Goal: Transaction & Acquisition: Purchase product/service

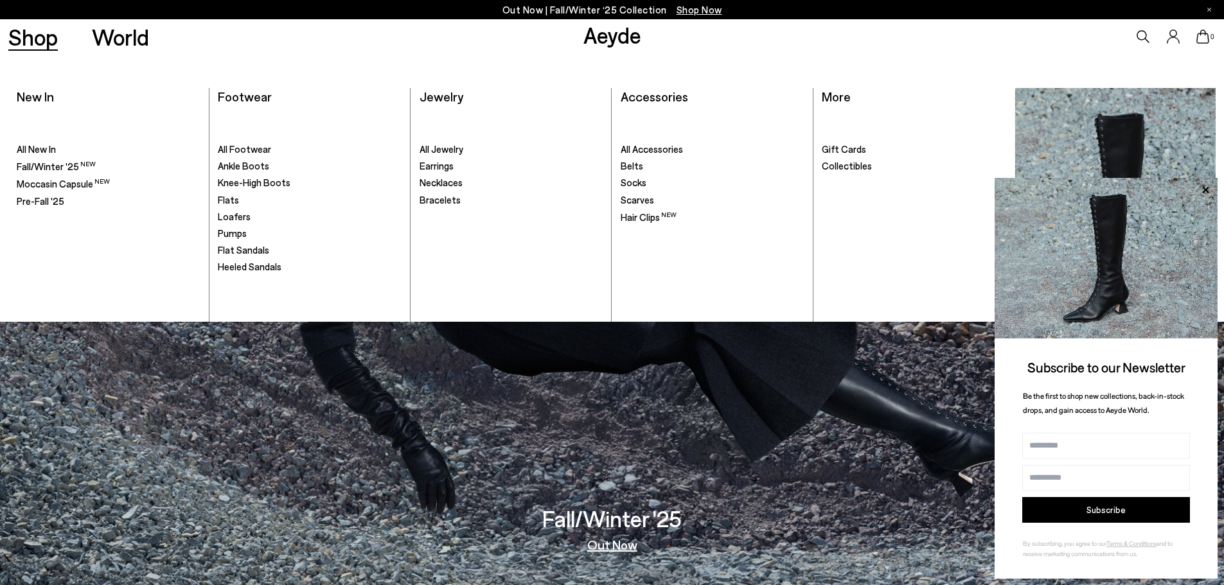
click at [50, 37] on link "Shop" at bounding box center [32, 37] width 49 height 22
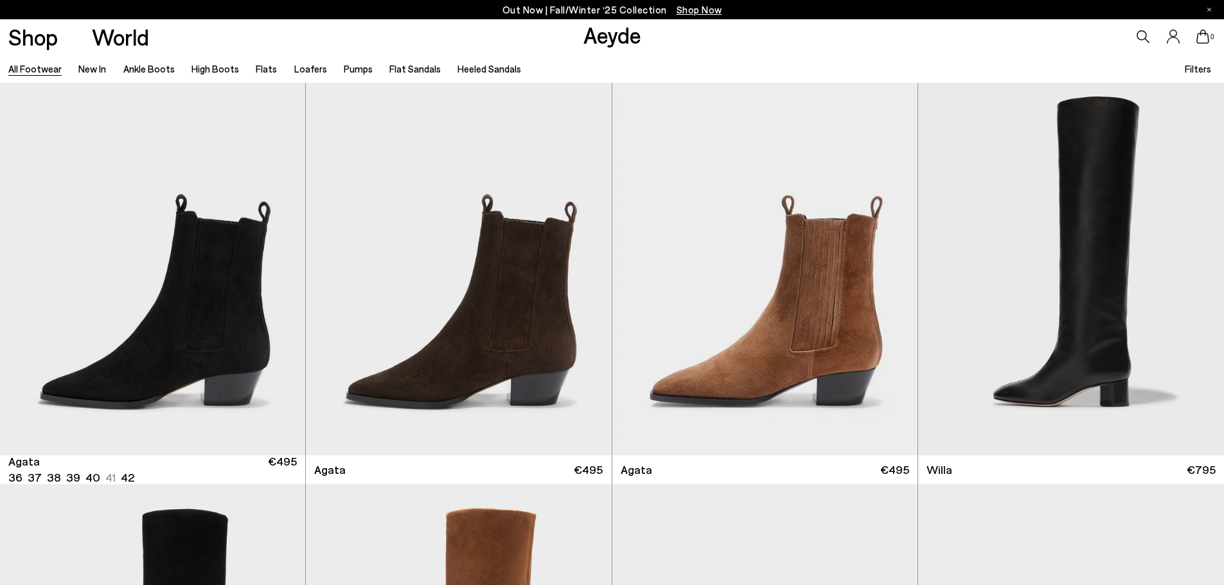
scroll to position [450, 0]
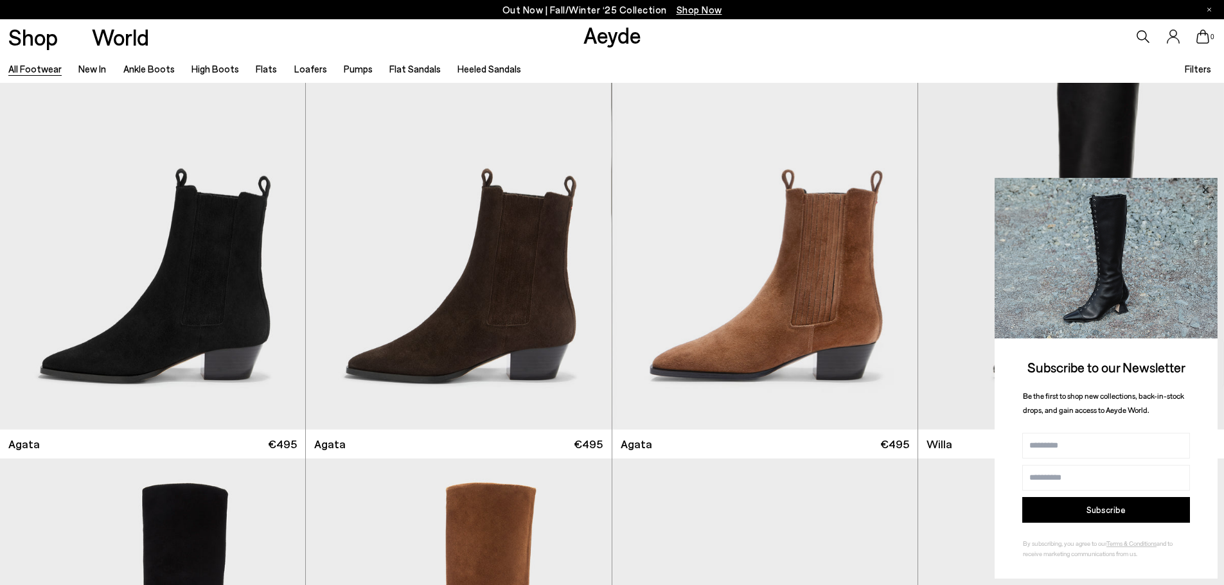
click at [1204, 188] on icon at bounding box center [1205, 189] width 6 height 6
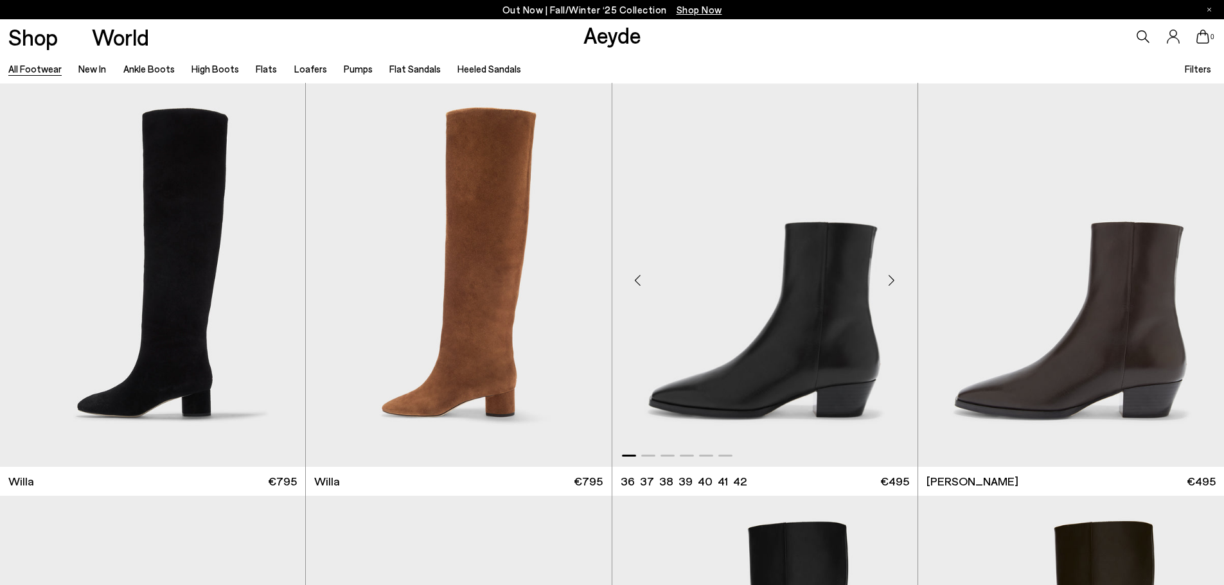
scroll to position [835, 0]
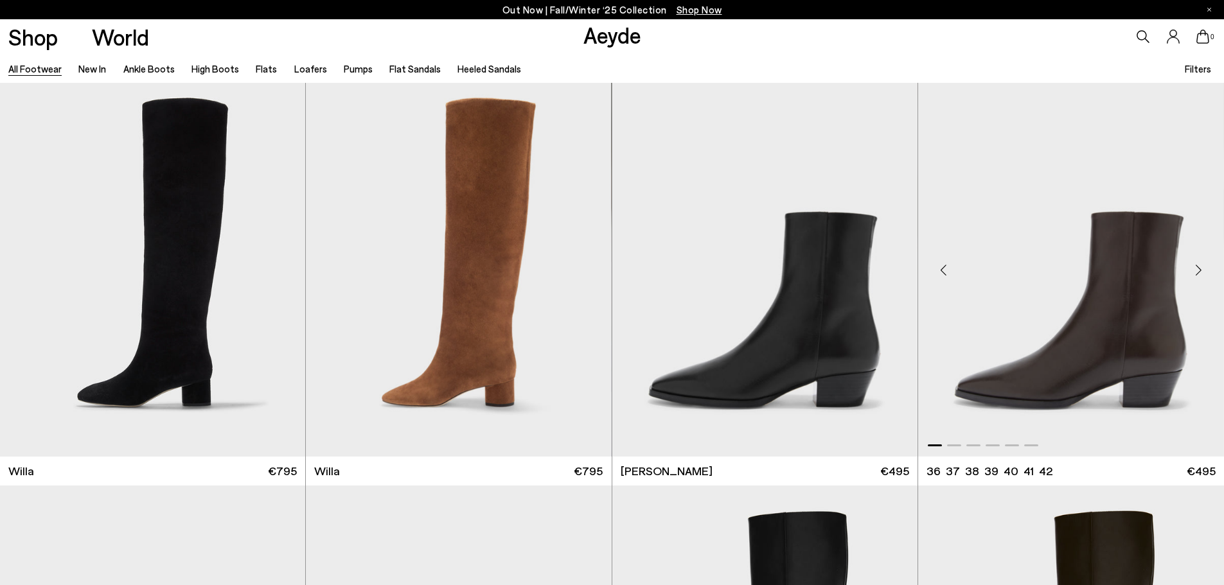
click at [1098, 345] on img "1 / 6" at bounding box center [1071, 264] width 306 height 383
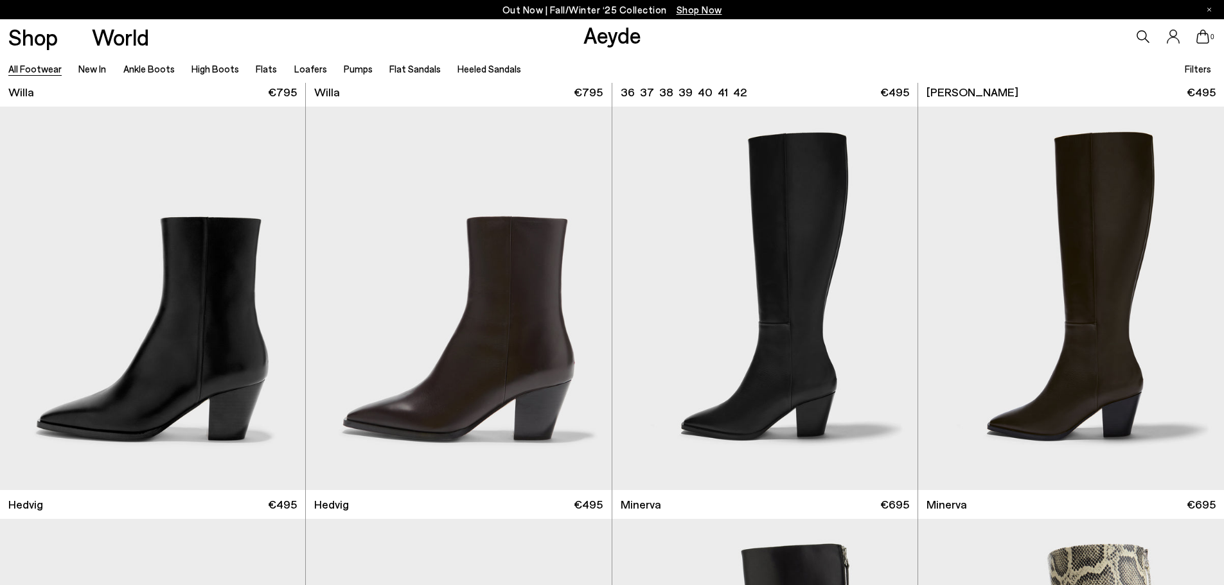
scroll to position [1220, 0]
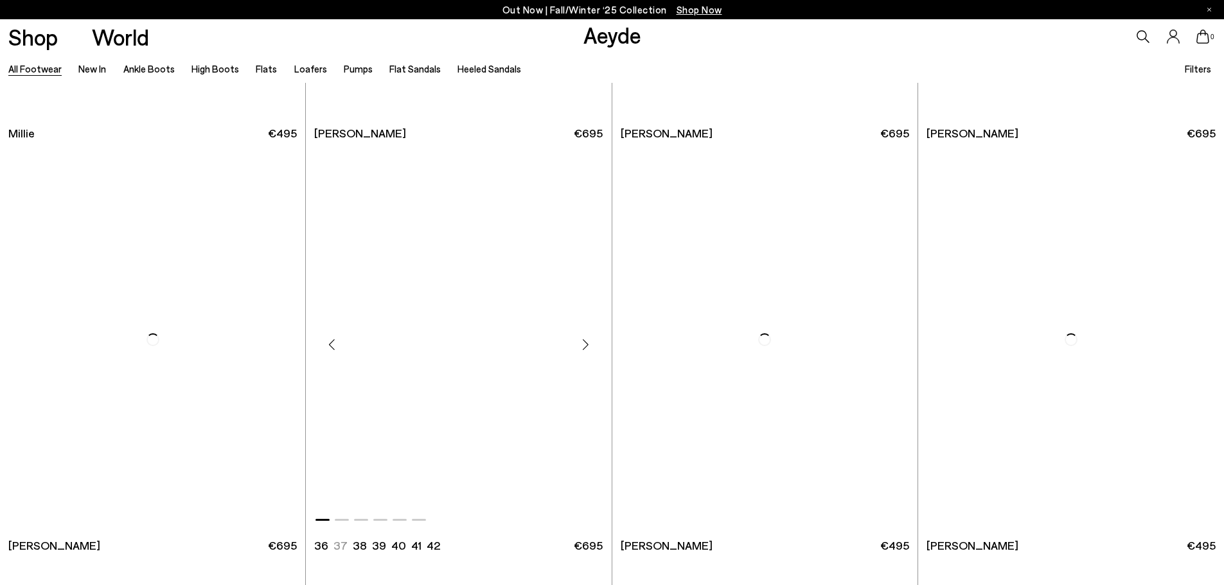
scroll to position [7970, 0]
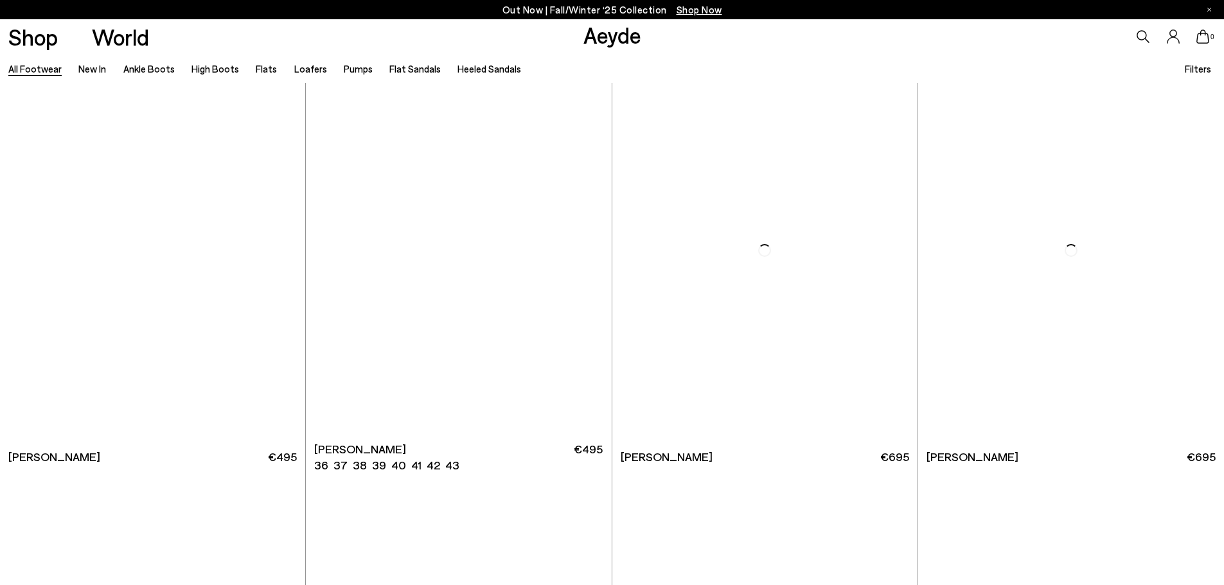
scroll to position [9506, 0]
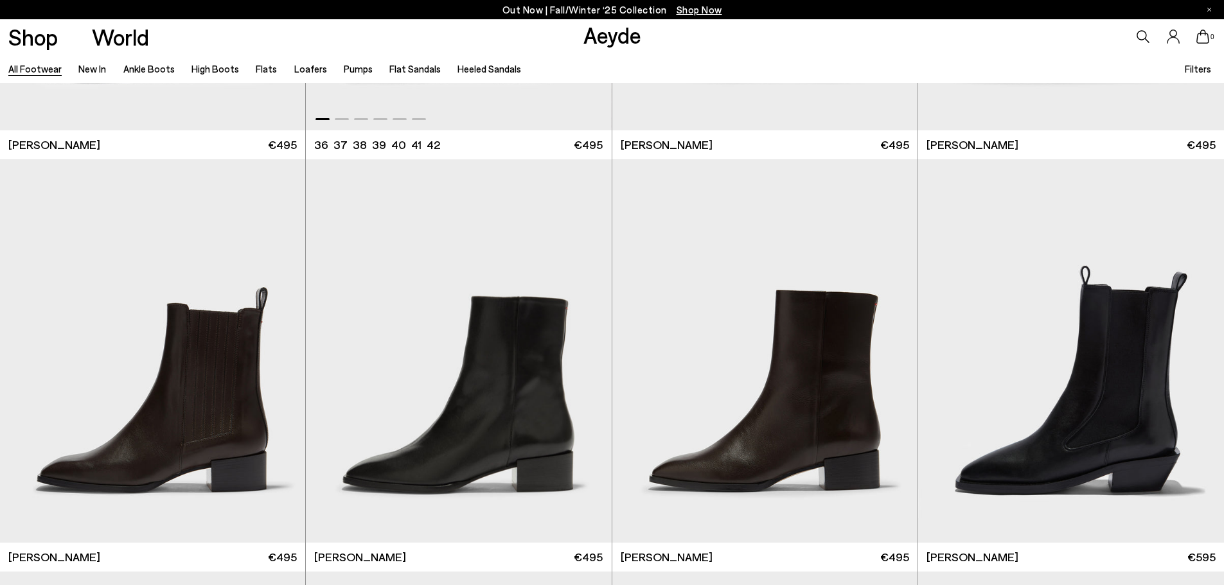
scroll to position [11497, 0]
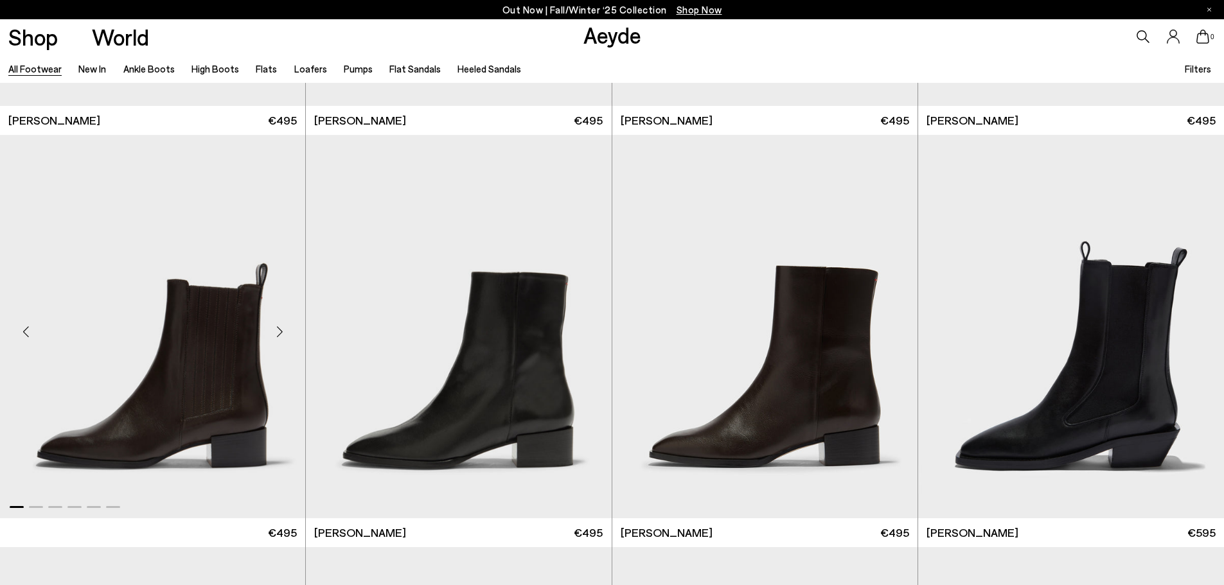
click at [250, 324] on img "1 / 6" at bounding box center [152, 326] width 305 height 383
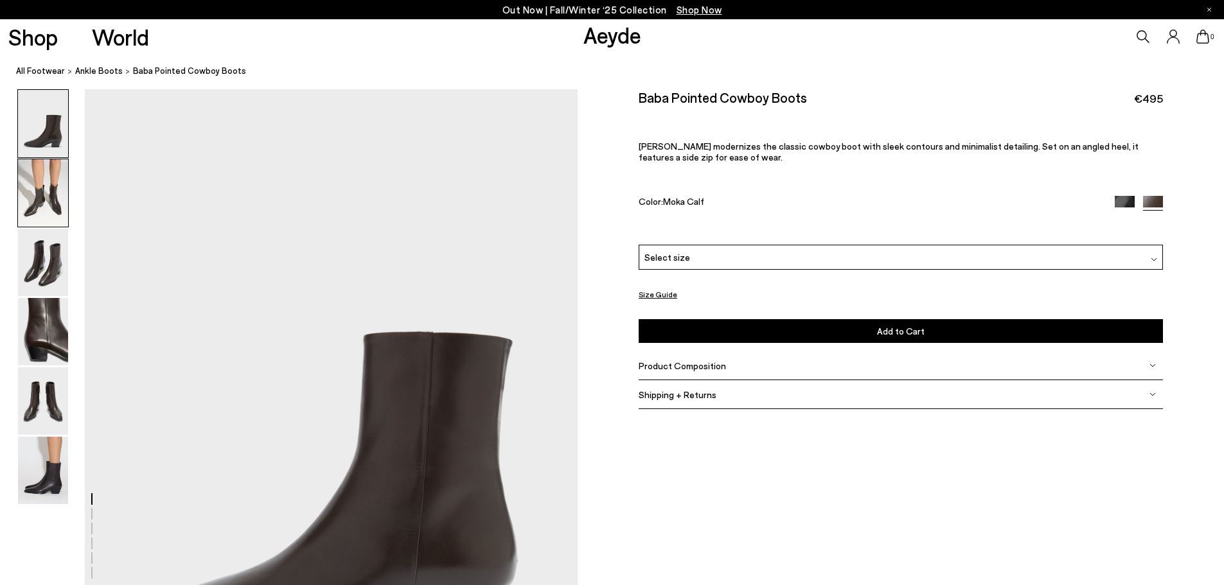
click at [37, 191] on img at bounding box center [43, 192] width 50 height 67
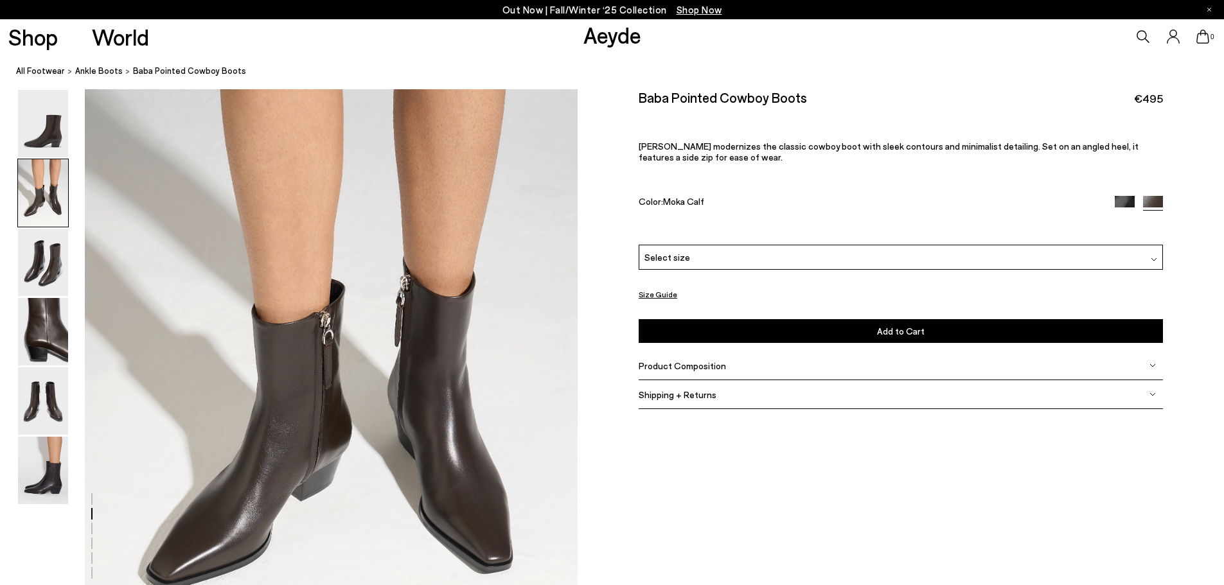
scroll to position [788, 0]
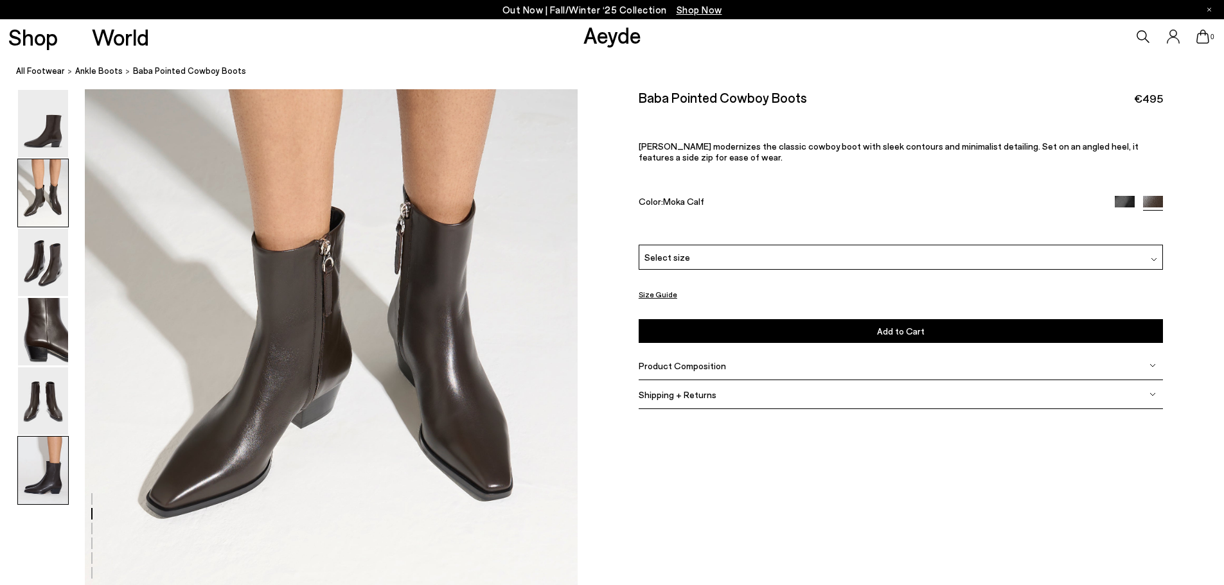
click at [41, 464] on img at bounding box center [43, 470] width 50 height 67
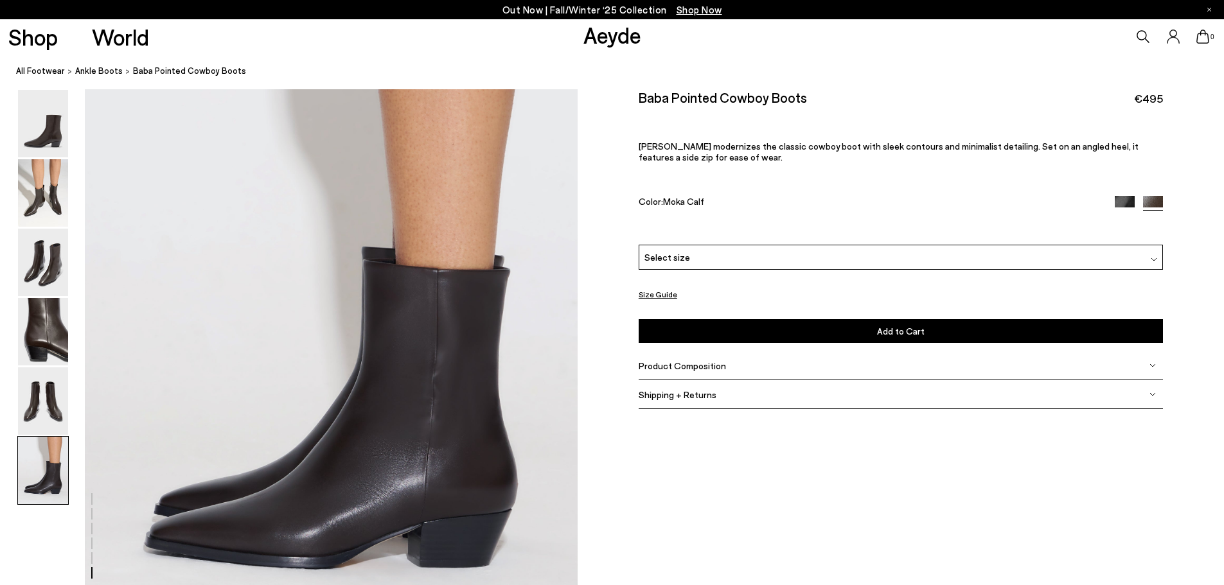
scroll to position [3382, 0]
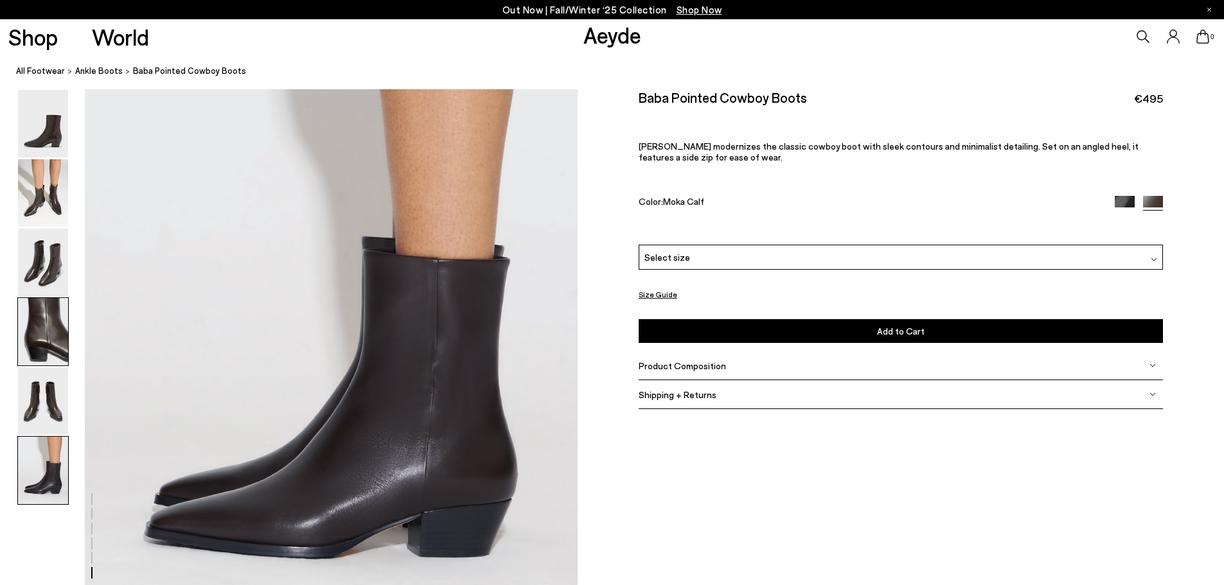
click at [18, 331] on img at bounding box center [43, 331] width 50 height 67
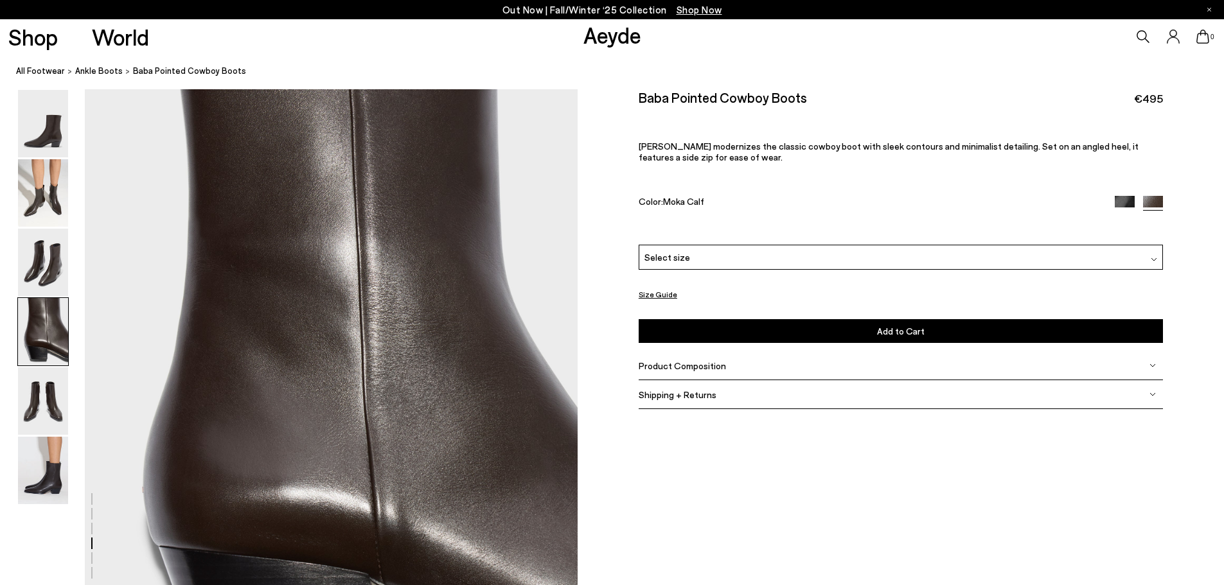
scroll to position [1976, 0]
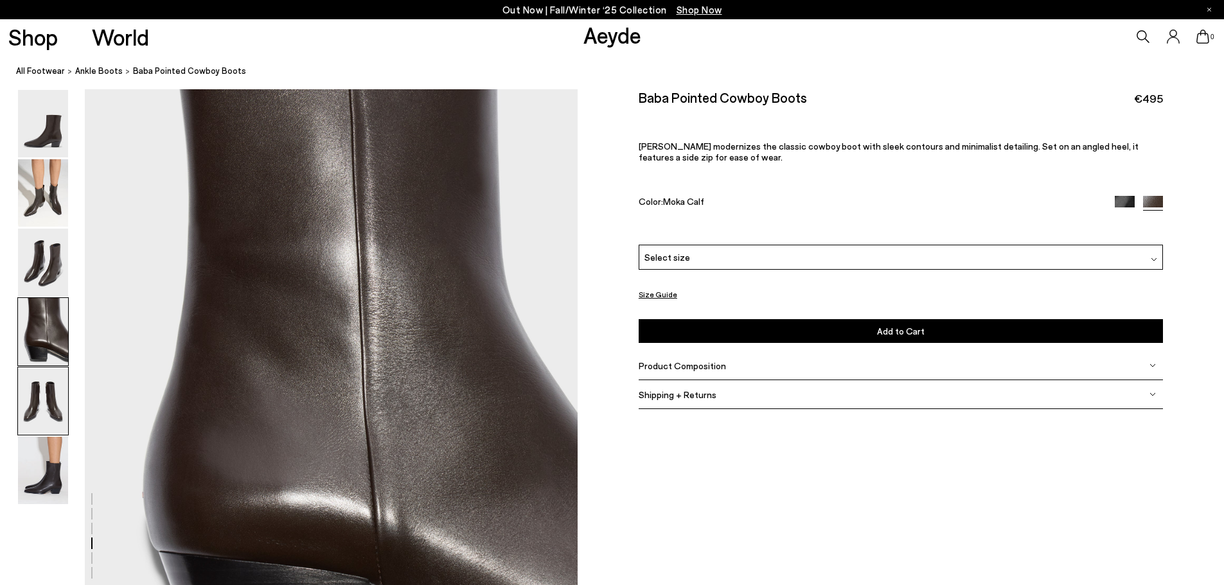
click at [55, 384] on img at bounding box center [43, 400] width 50 height 67
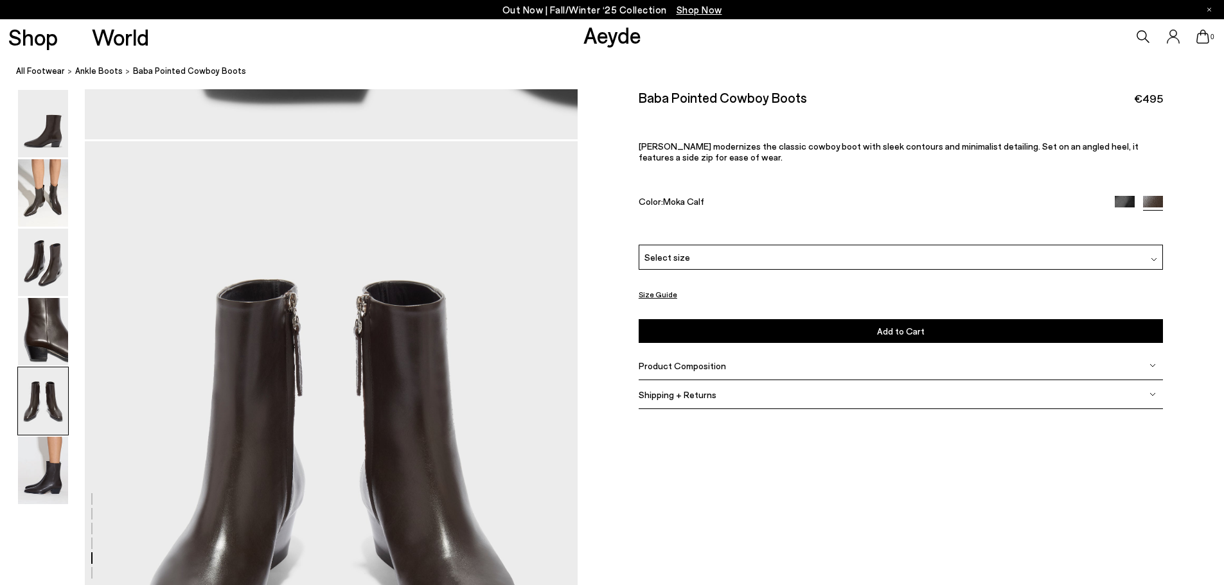
scroll to position [2635, 0]
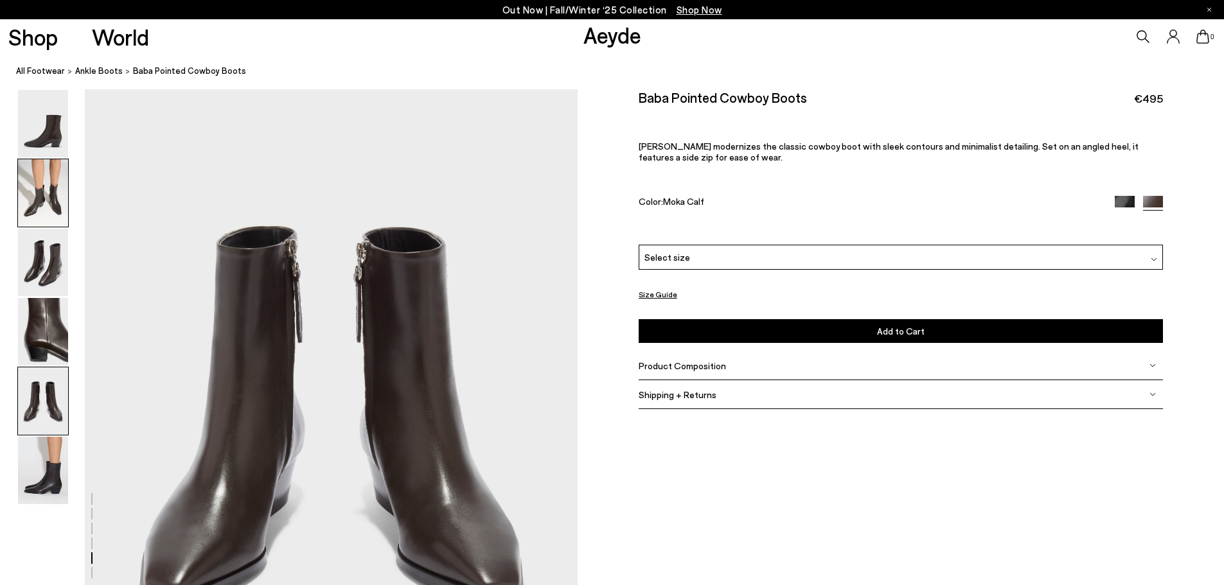
click at [46, 222] on img at bounding box center [43, 192] width 50 height 67
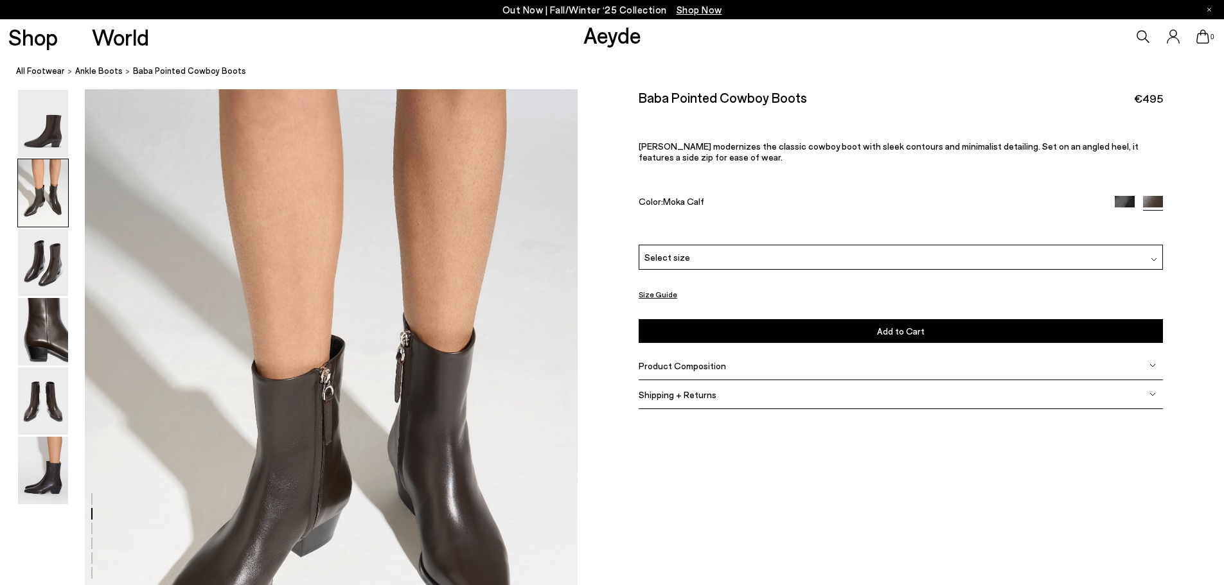
scroll to position [724, 0]
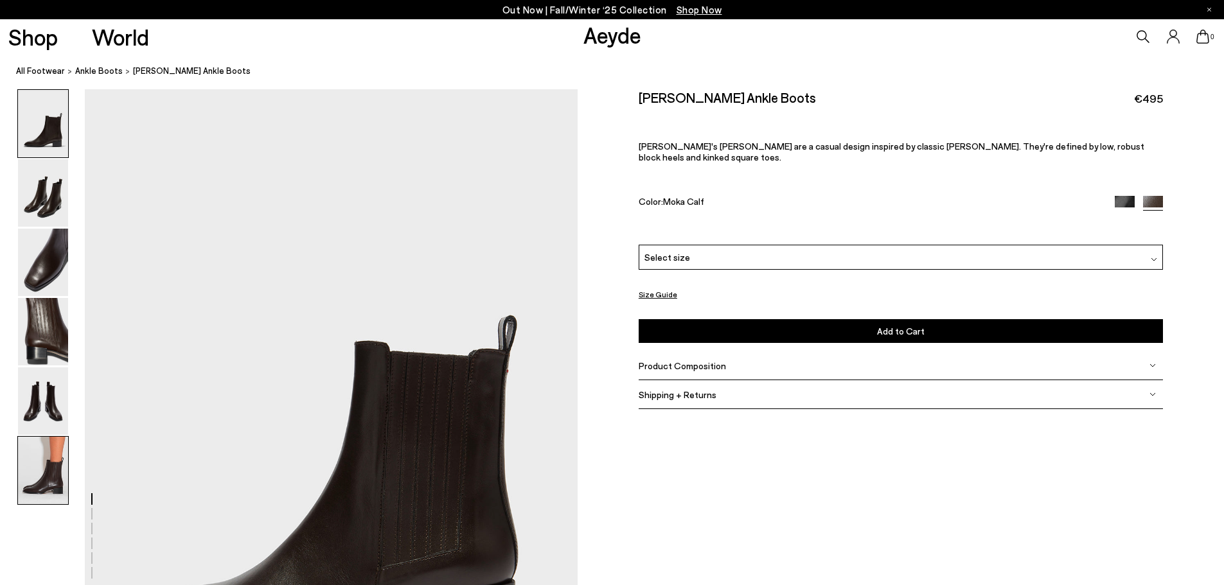
drag, startPoint x: 36, startPoint y: 455, endPoint x: 55, endPoint y: 459, distance: 18.9
click at [37, 456] on img at bounding box center [43, 470] width 50 height 67
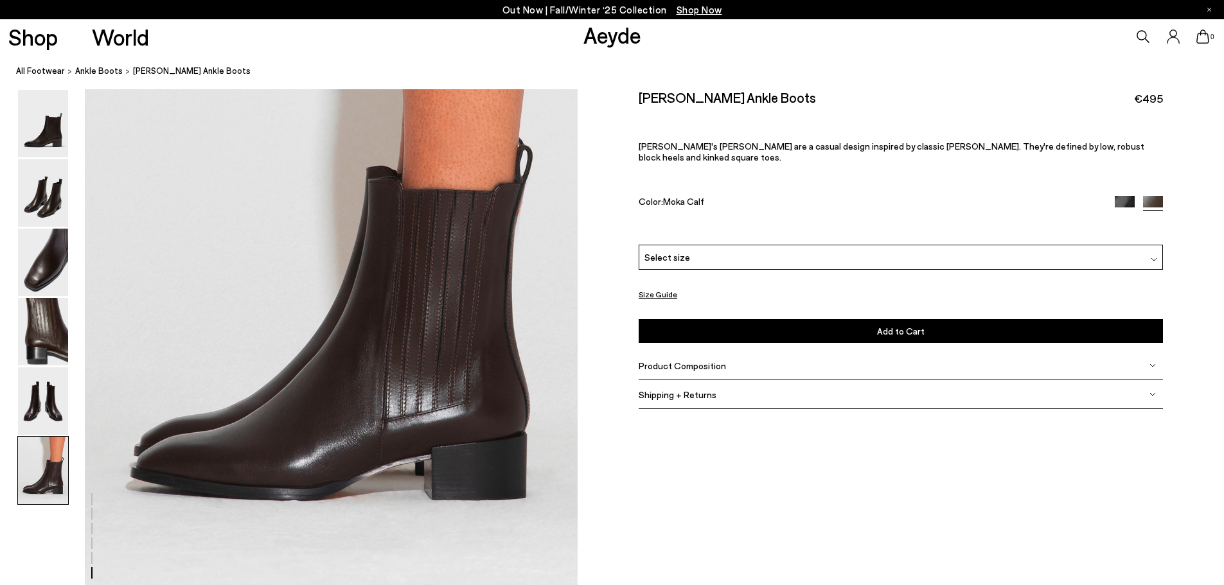
scroll to position [3510, 0]
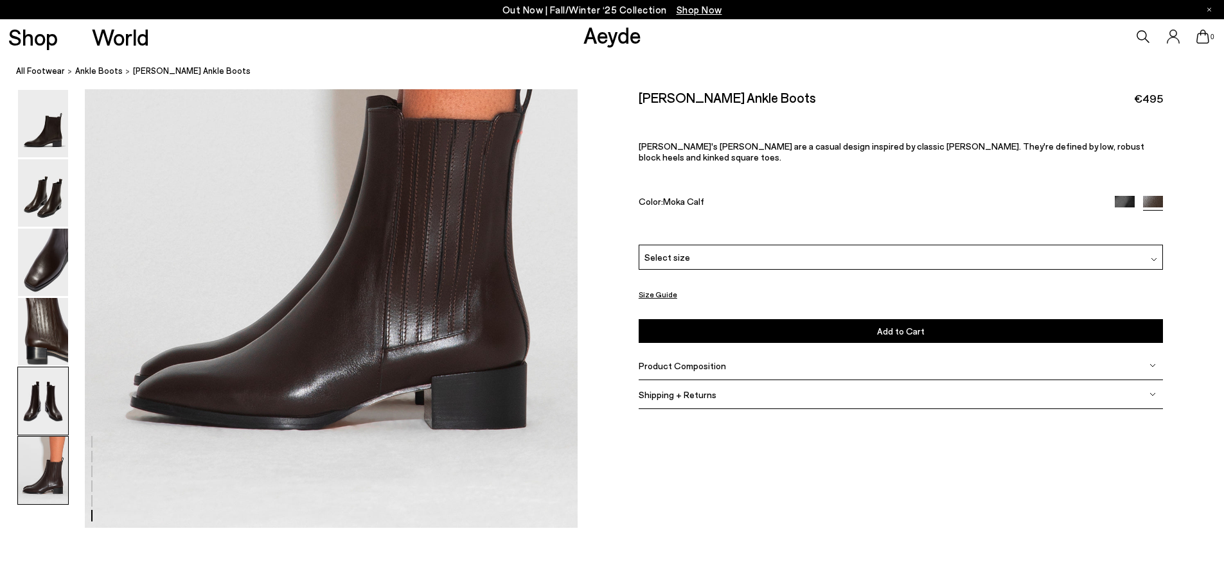
click at [52, 400] on img at bounding box center [43, 400] width 50 height 67
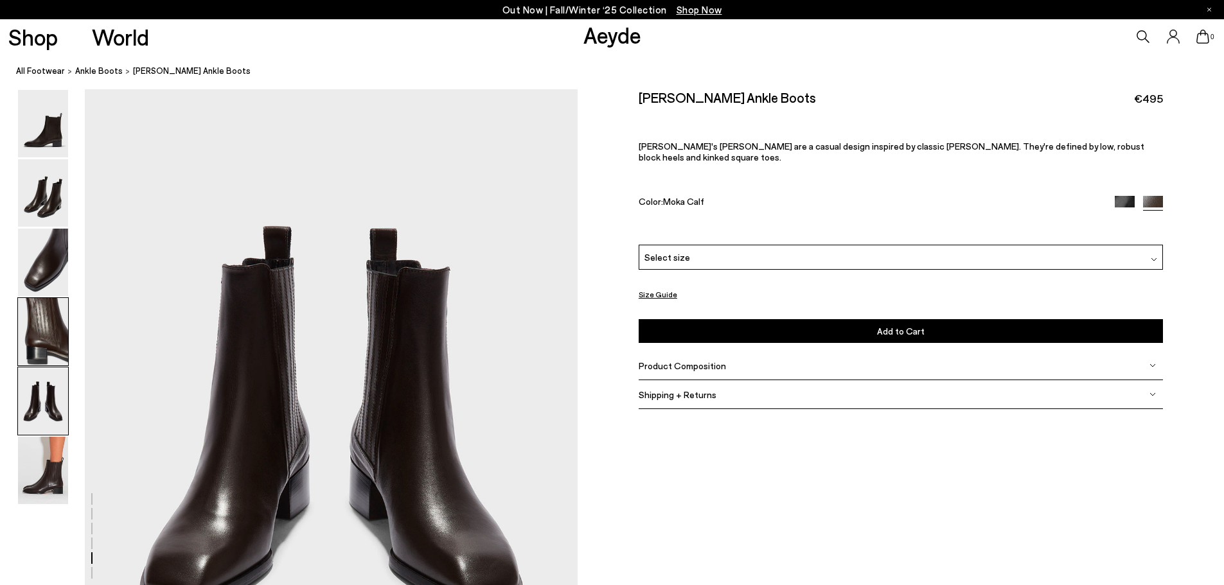
click at [40, 346] on img at bounding box center [43, 331] width 50 height 67
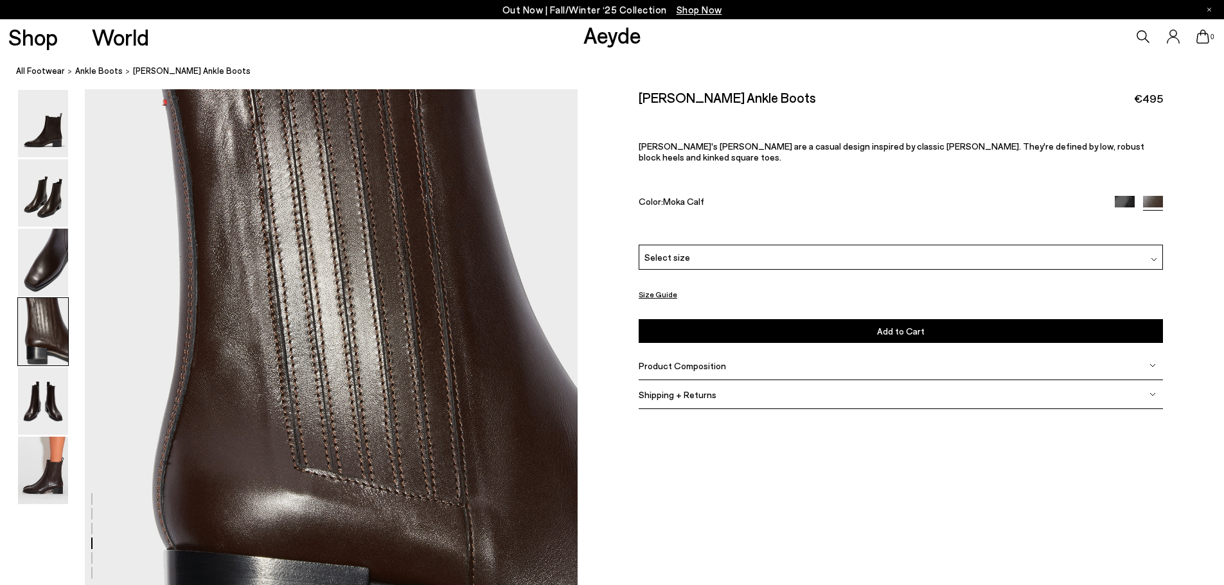
scroll to position [1976, 0]
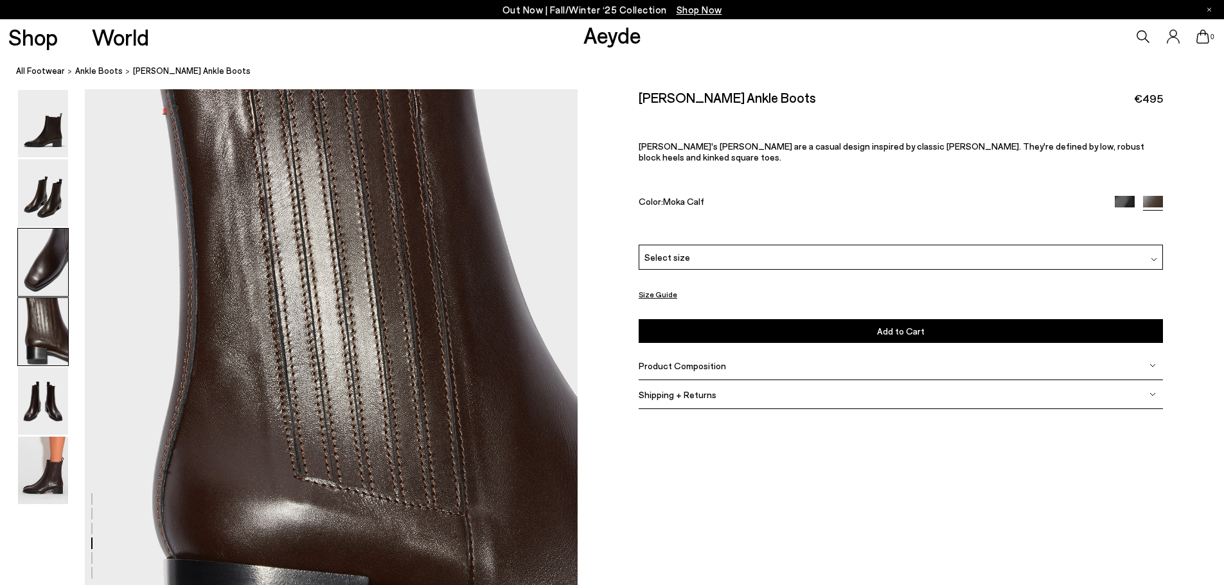
click at [43, 280] on img at bounding box center [43, 262] width 50 height 67
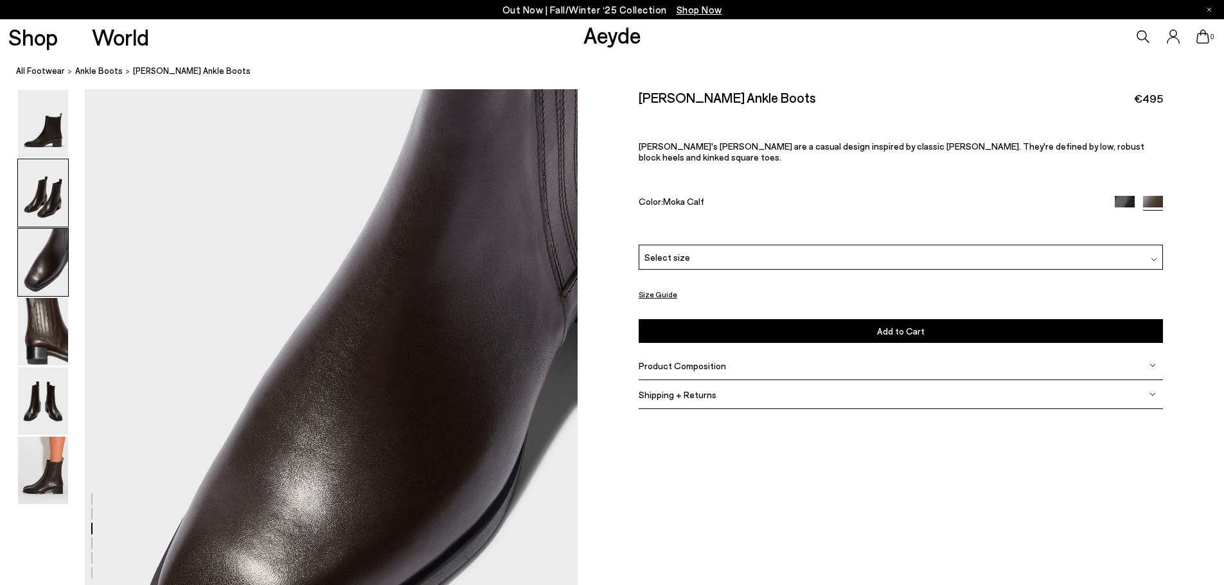
click at [44, 201] on img at bounding box center [43, 192] width 50 height 67
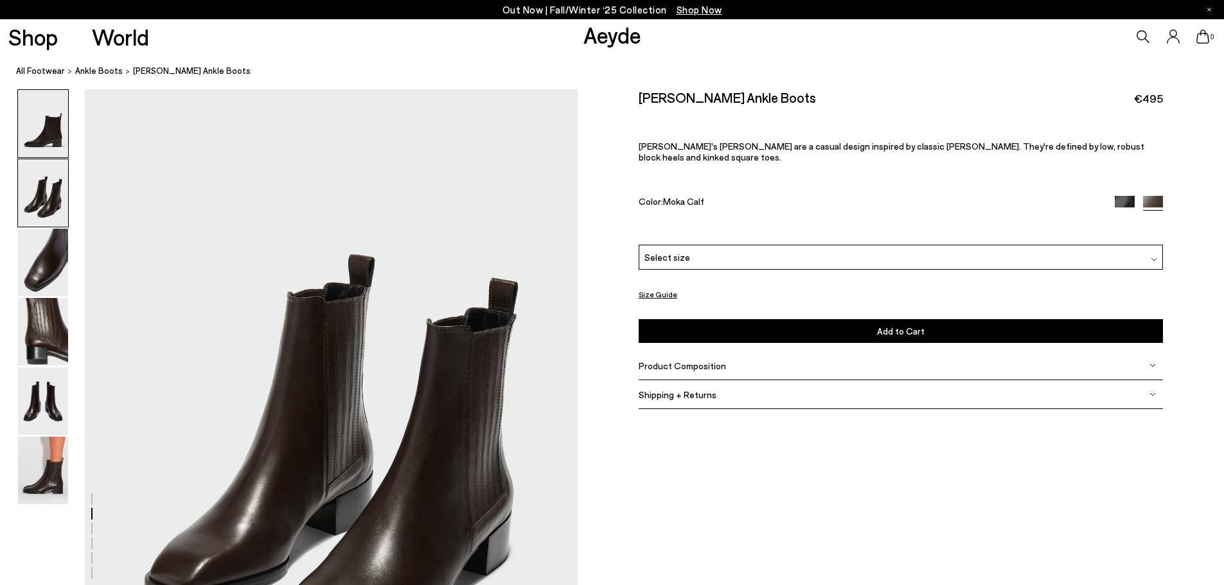
click at [52, 146] on img at bounding box center [43, 123] width 50 height 67
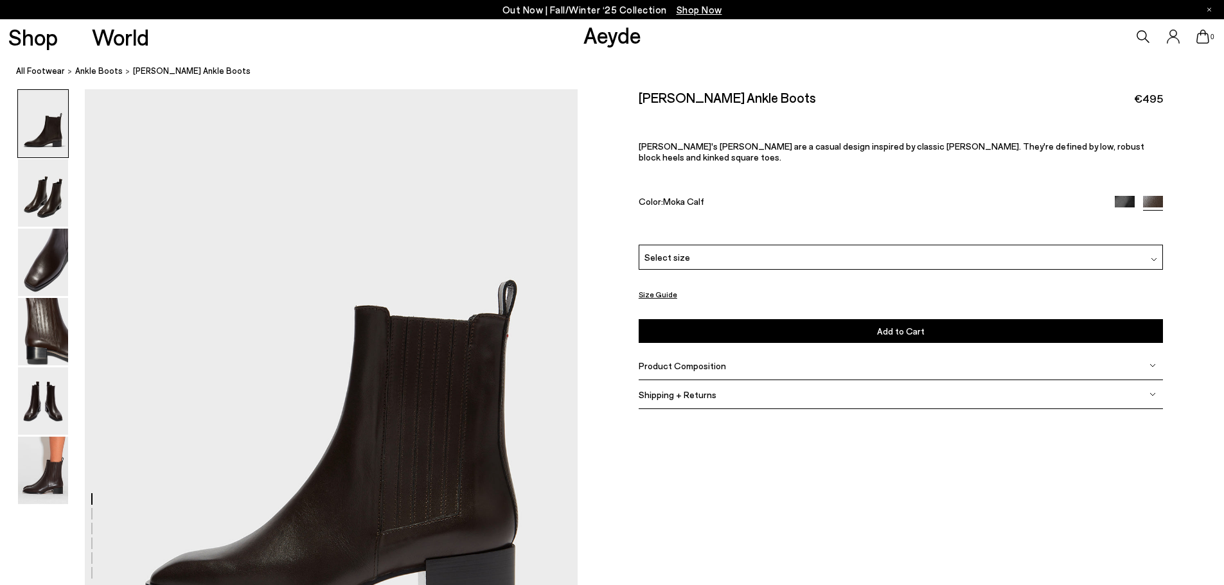
scroll to position [0, 0]
